Goal: Task Accomplishment & Management: Manage account settings

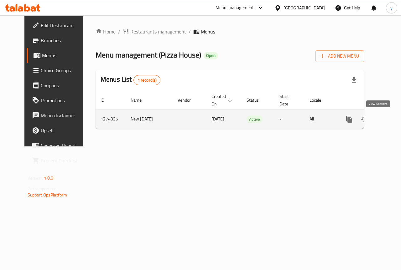
click at [391, 117] on icon "enhanced table" at bounding box center [395, 120] width 8 height 8
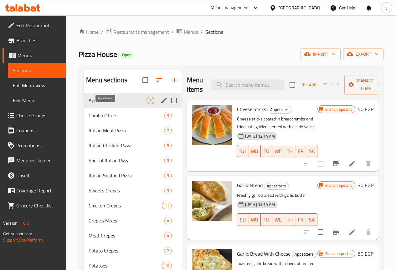
click at [109, 104] on span "Appetizers" at bounding box center [118, 101] width 58 height 8
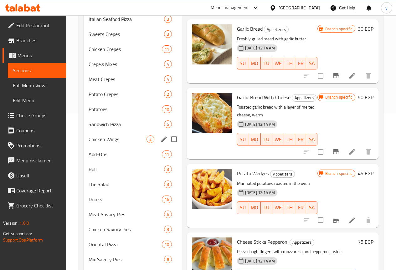
scroll to position [213, 0]
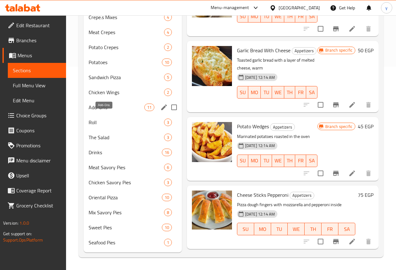
click at [108, 107] on span "Add-Ons" at bounding box center [117, 108] width 56 height 8
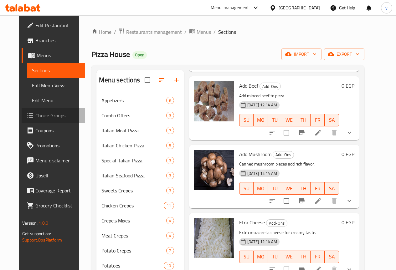
click at [37, 117] on span "Choice Groups" at bounding box center [57, 116] width 45 height 8
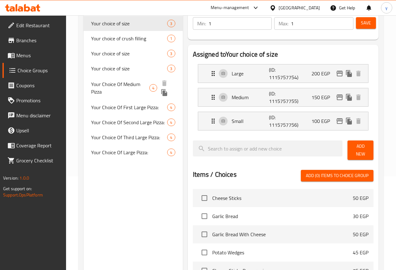
scroll to position [63, 0]
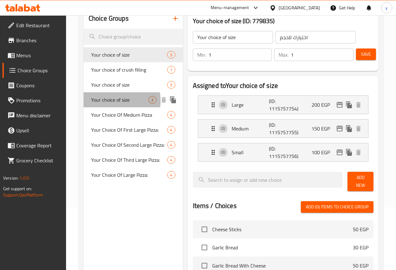
click at [110, 104] on span "Your choice of size" at bounding box center [120, 100] width 58 height 8
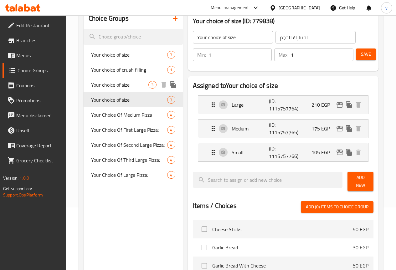
click at [109, 89] on span "Your choice of size" at bounding box center [120, 85] width 58 height 8
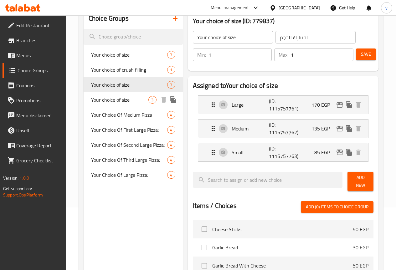
click at [107, 104] on span "Your choice of size" at bounding box center [120, 100] width 58 height 8
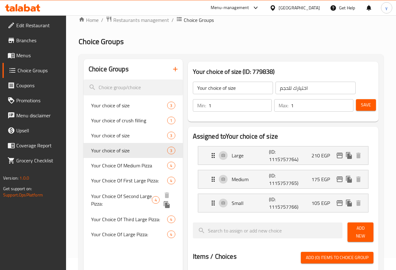
scroll to position [0, 0]
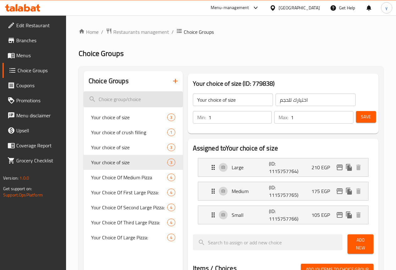
click at [109, 98] on input "search" at bounding box center [133, 99] width 99 height 16
paste input "Add Pizza Sauce"
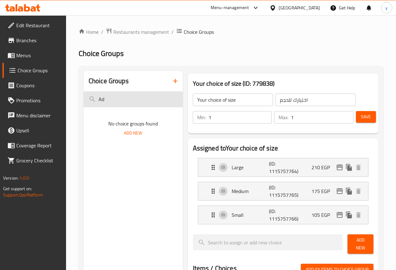
type input "A"
type input "sauce"
click at [136, 33] on span "Restaurants management" at bounding box center [141, 32] width 56 height 8
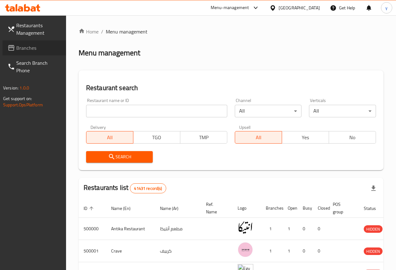
click at [30, 44] on span "Branches" at bounding box center [38, 48] width 45 height 8
